Goal: Task Accomplishment & Management: Use online tool/utility

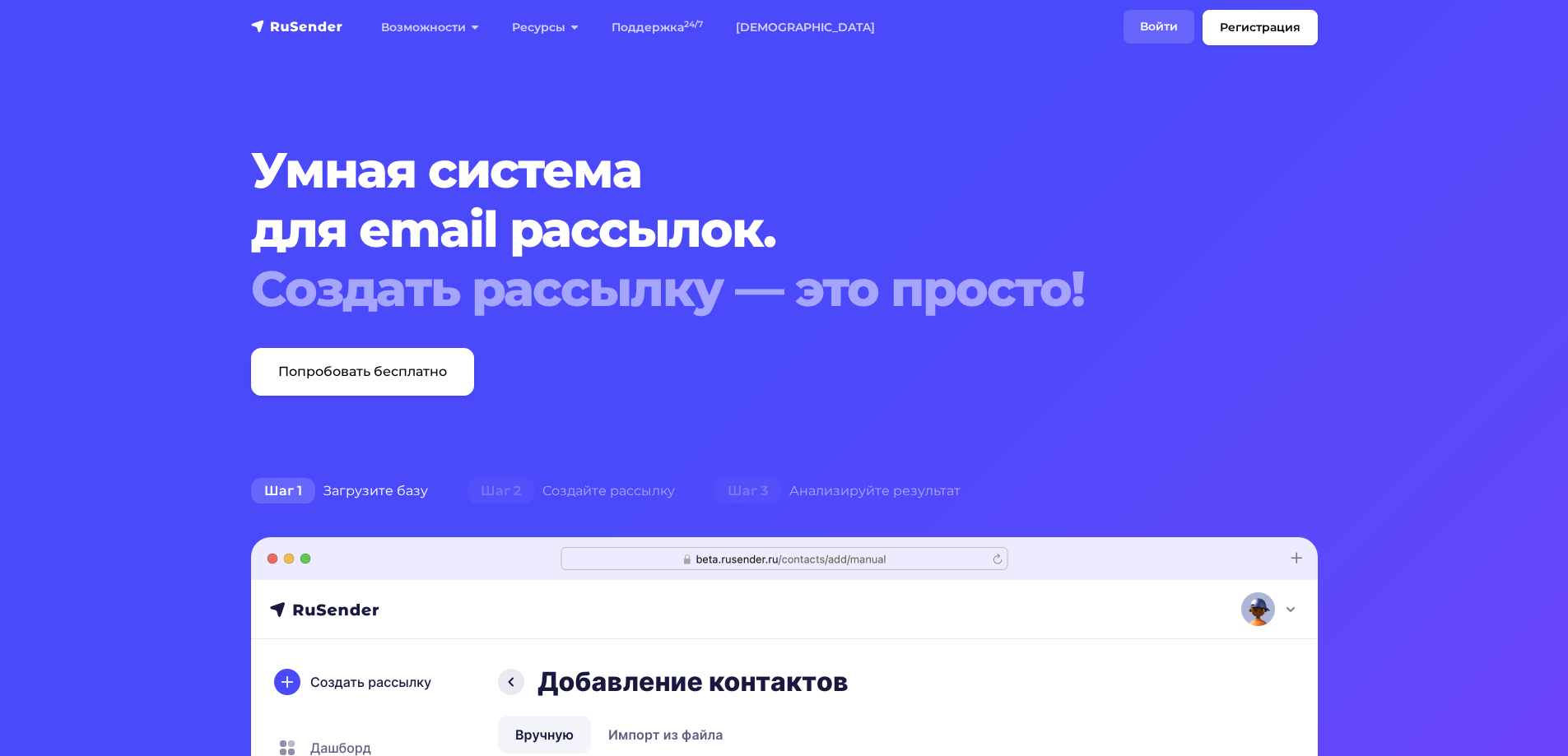
click at [1174, 41] on link "Войти" at bounding box center [1159, 26] width 71 height 34
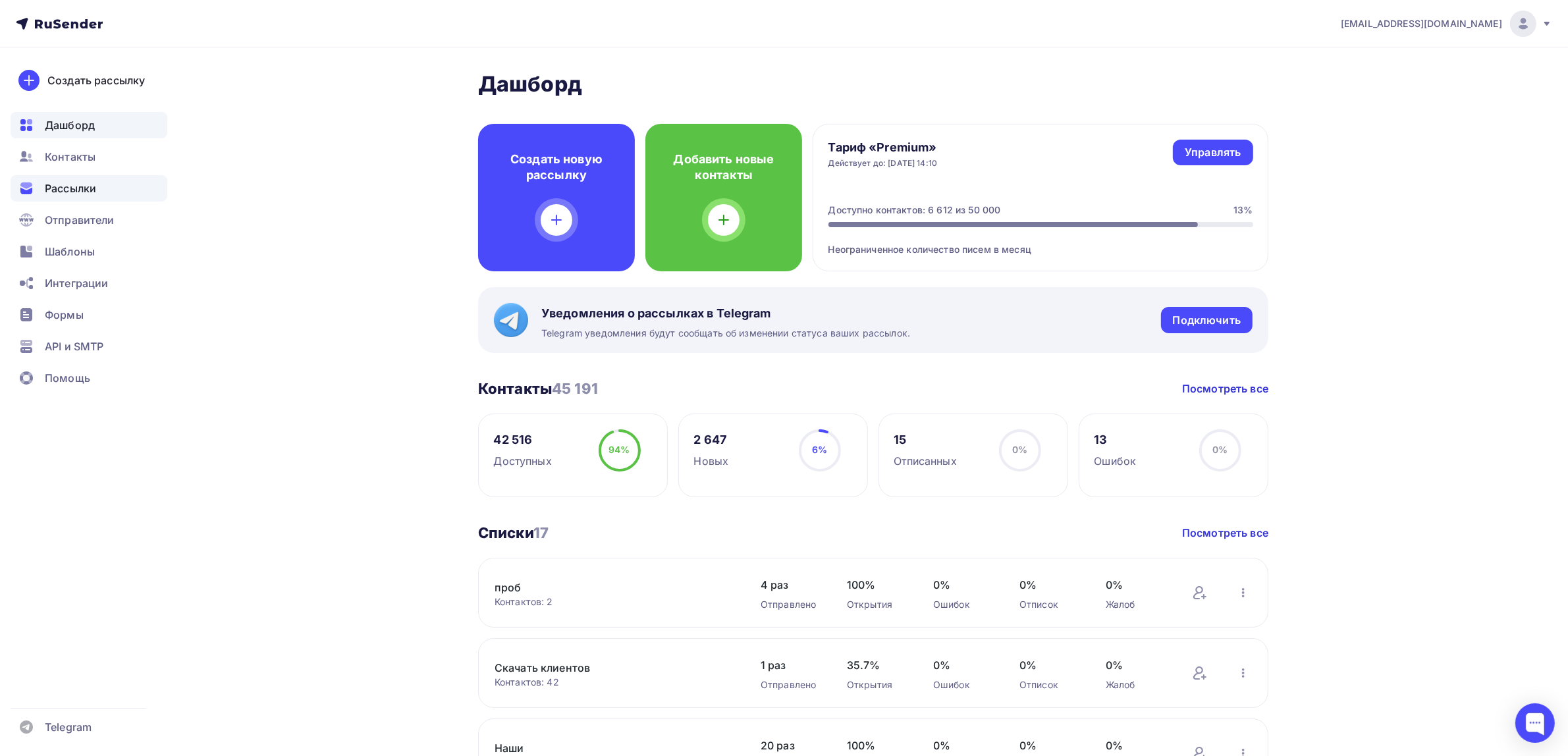
click at [69, 179] on div "Рассылки" at bounding box center [89, 188] width 157 height 26
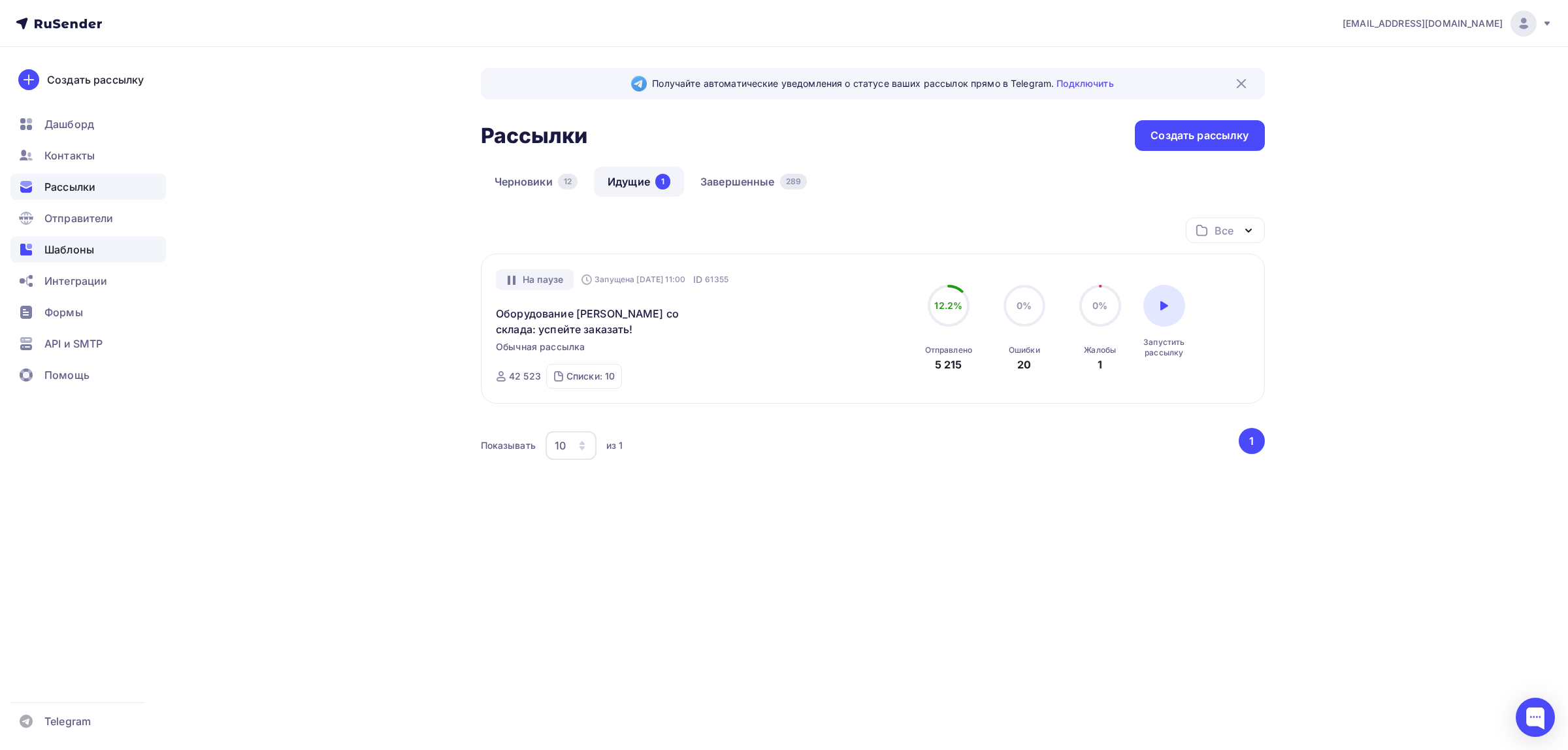
click at [126, 243] on div "Шаблоны" at bounding box center [88, 249] width 156 height 26
